Goal: Information Seeking & Learning: Learn about a topic

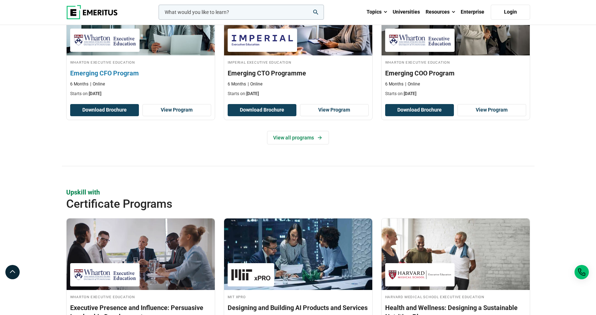
scroll to position [644, 0]
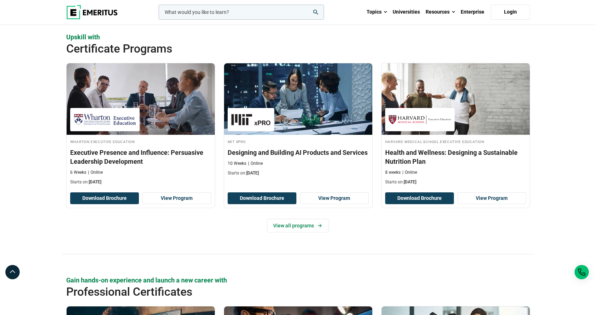
scroll to position [716, 0]
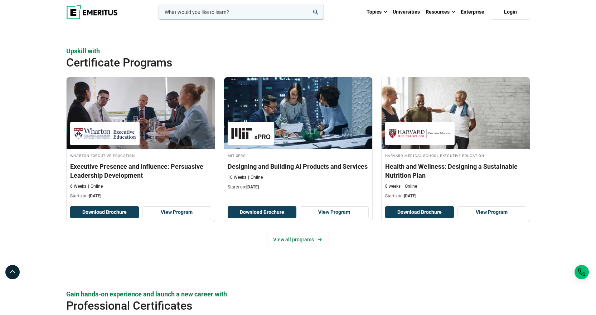
click at [115, 64] on h2 "Certificate Programs" at bounding box center [274, 62] width 417 height 14
click at [300, 243] on link "View all programs" at bounding box center [298, 240] width 62 height 14
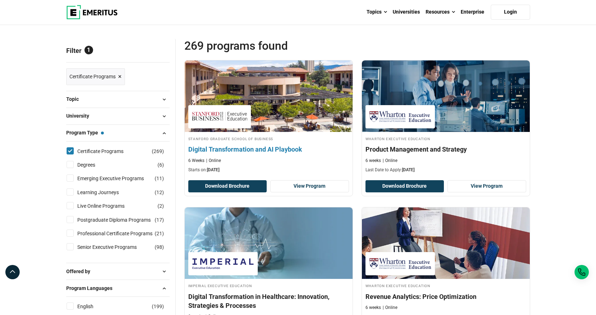
scroll to position [72, 0]
